Goal: Task Accomplishment & Management: Manage account settings

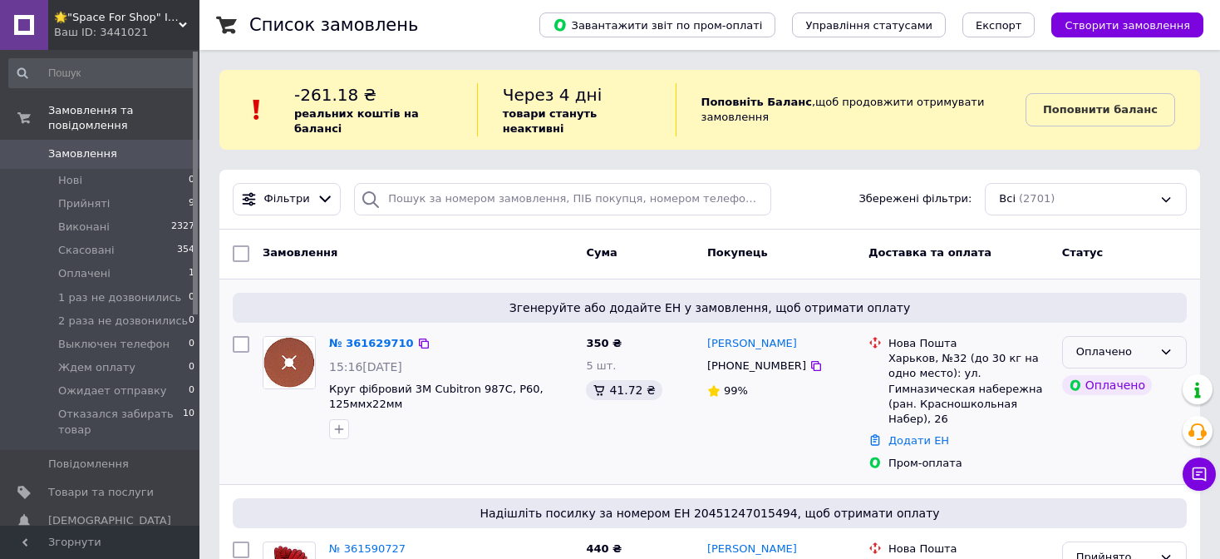
click at [1174, 337] on div "Оплачено" at bounding box center [1124, 352] width 125 height 32
click at [1110, 372] on li "Прийнято" at bounding box center [1124, 387] width 123 height 31
click at [409, 337] on icon at bounding box center [415, 343] width 13 height 13
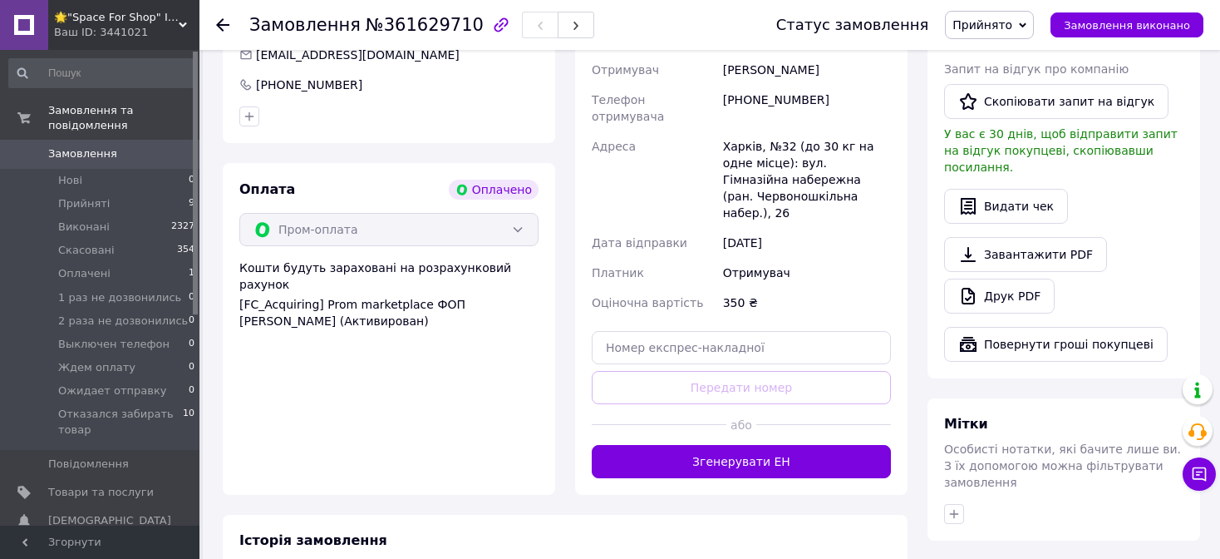
scroll to position [499, 0]
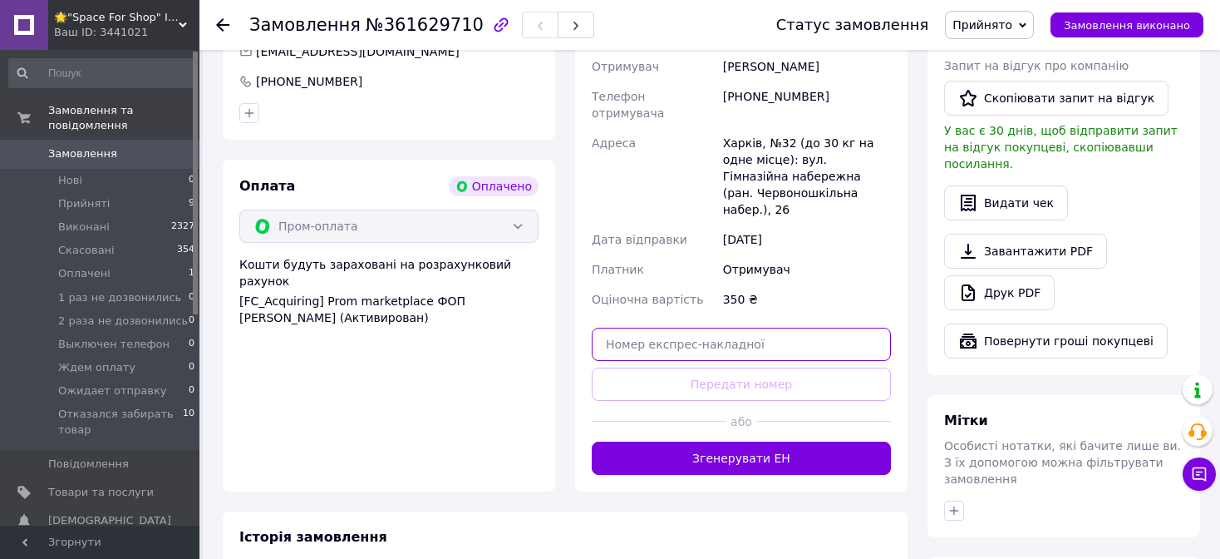
click at [656, 327] on input "text" at bounding box center [741, 343] width 299 height 33
paste input "20451247255904"
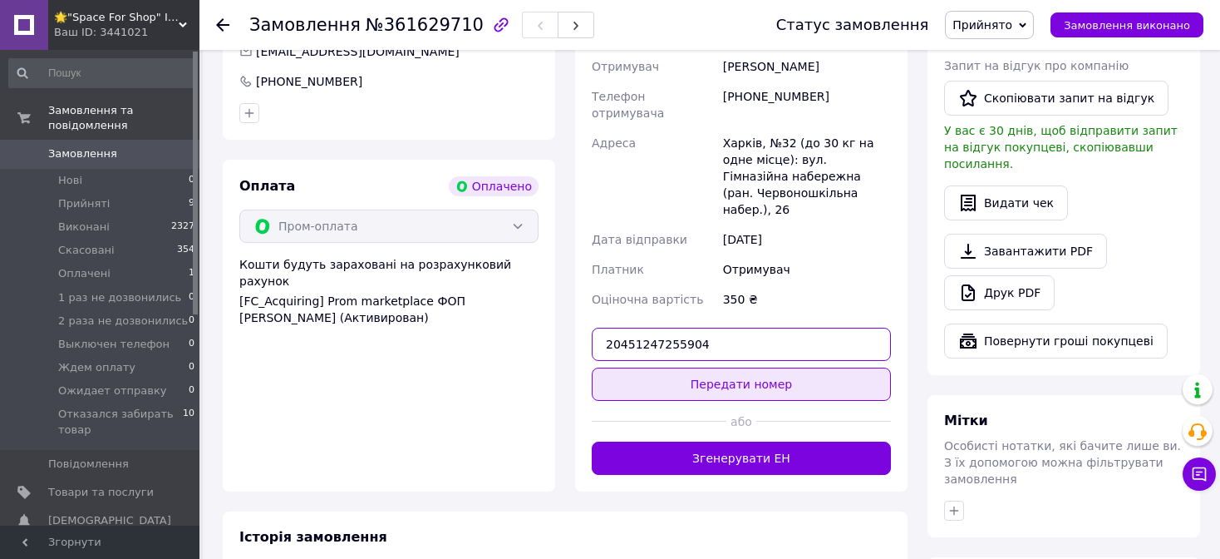
type input "20451247255904"
click at [644, 367] on button "Передати номер" at bounding box center [741, 383] width 299 height 33
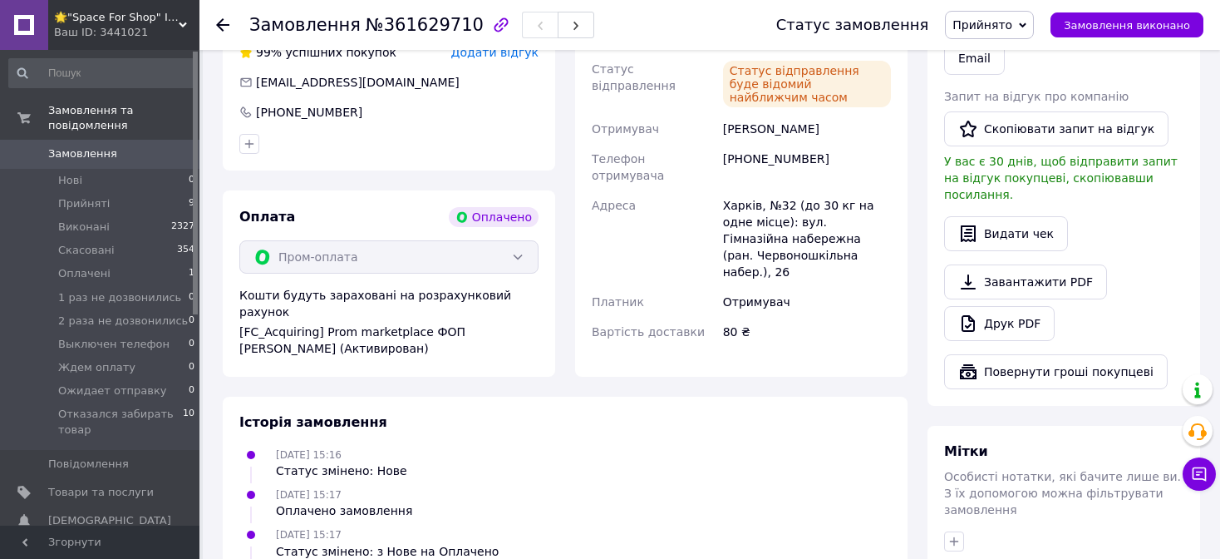
scroll to position [416, 0]
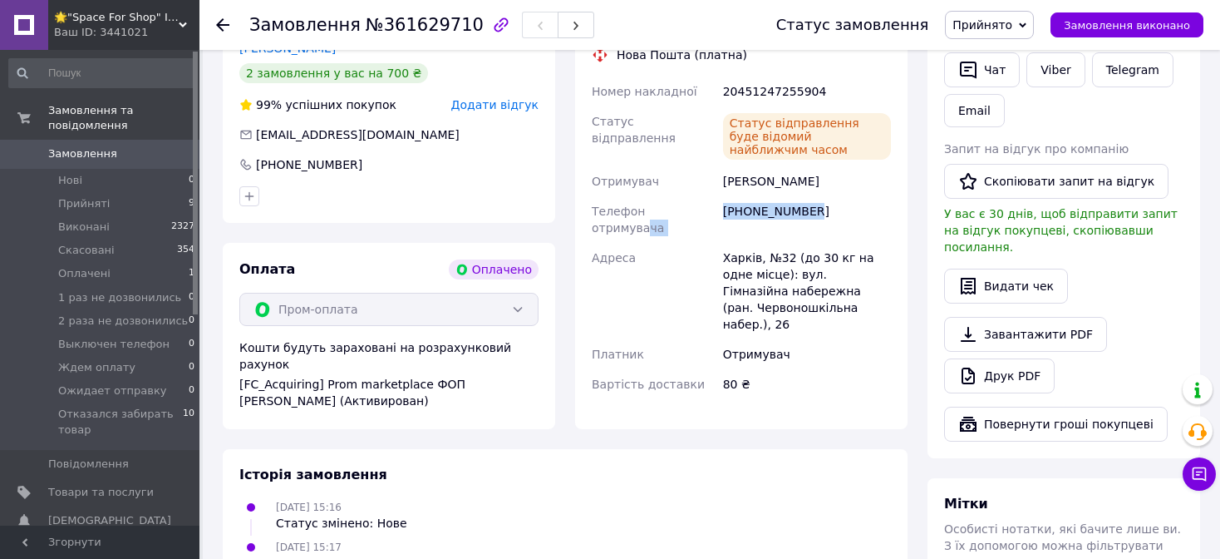
drag, startPoint x: 825, startPoint y: 194, endPoint x: 694, endPoint y: 209, distance: 131.3
click at [694, 209] on div "Номер накладної 20451247255904 Статус відправлення Статус відправлення буде від…" at bounding box center [741, 237] width 306 height 322
click at [737, 199] on div "[PHONE_NUMBER]" at bounding box center [807, 219] width 175 height 47
drag, startPoint x: 726, startPoint y: 199, endPoint x: 844, endPoint y: 194, distance: 117.3
click at [844, 196] on div "[PHONE_NUMBER]" at bounding box center [807, 219] width 175 height 47
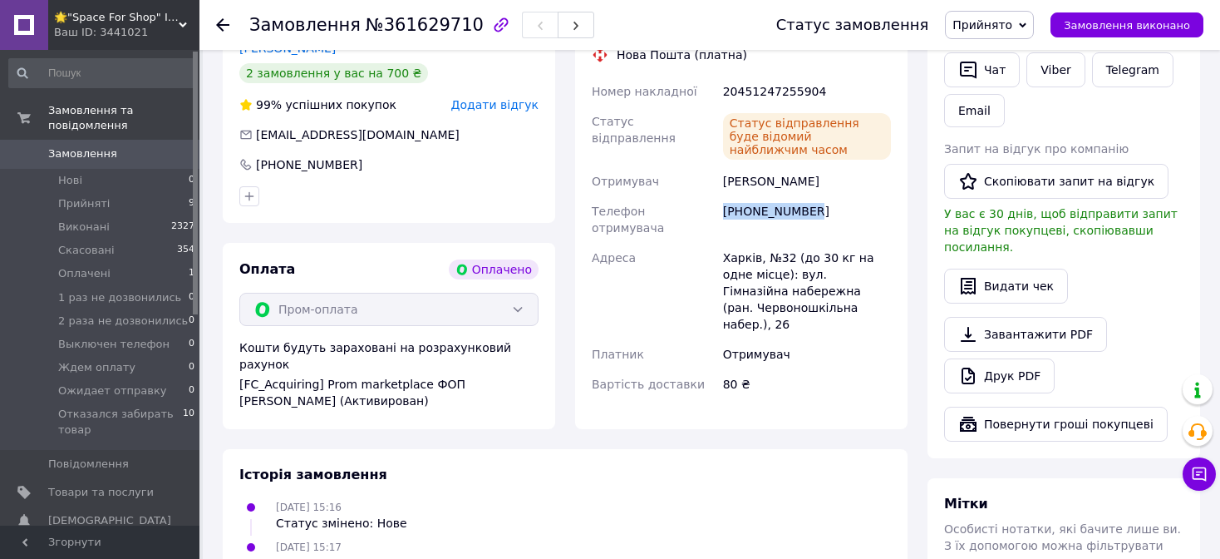
copy div "[PHONE_NUMBER]"
drag, startPoint x: 832, startPoint y: 158, endPoint x: 881, endPoint y: 158, distance: 49.0
click at [881, 166] on div "[PERSON_NAME]" at bounding box center [807, 181] width 175 height 30
copy div "[PERSON_NAME]"
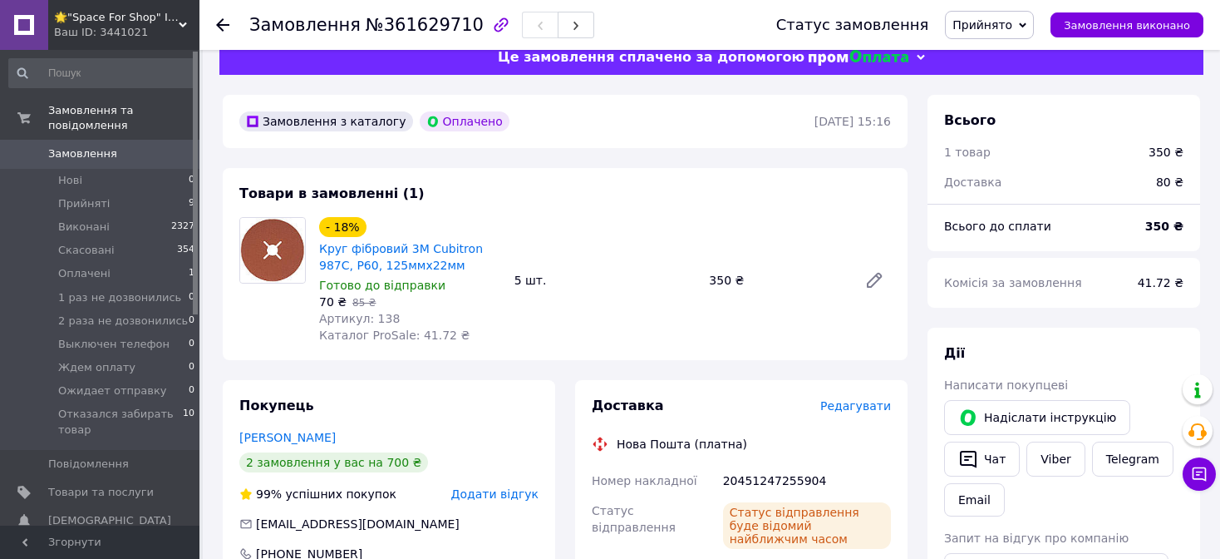
scroll to position [0, 0]
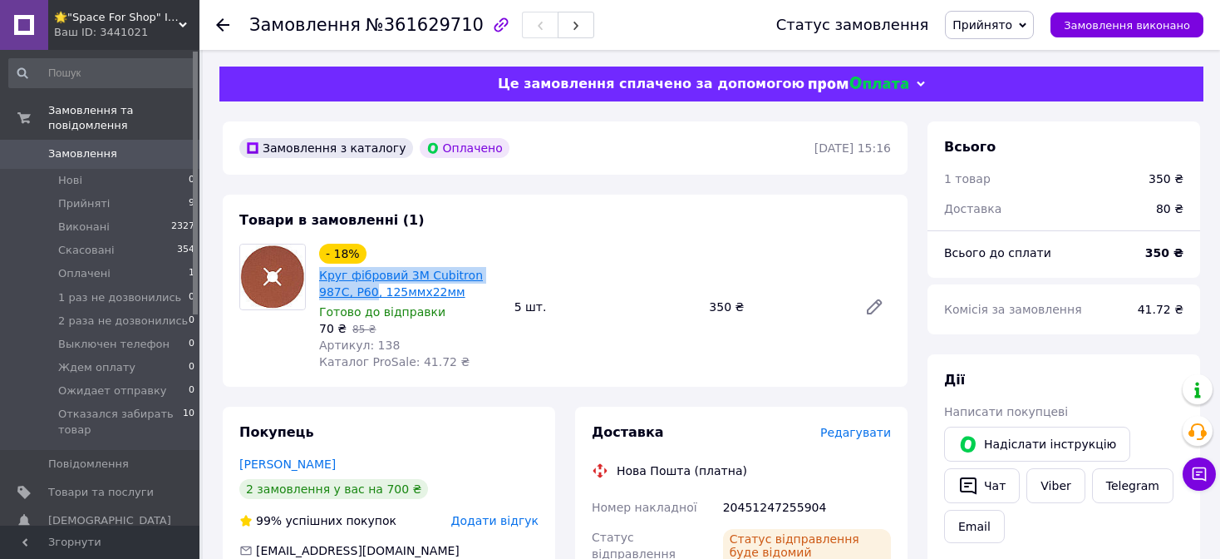
drag, startPoint x: 318, startPoint y: 278, endPoint x: 338, endPoint y: 288, distance: 22.3
click at [337, 288] on div "- 18% Круг фібровий 3М Cubitron 987C, P60, 125ммх22мм Готово до відправки 70 ₴ …" at bounding box center [410, 306] width 195 height 133
copy link "Круг фібровий 3М Cubitron 987C, P60"
